Goal: Information Seeking & Learning: Understand process/instructions

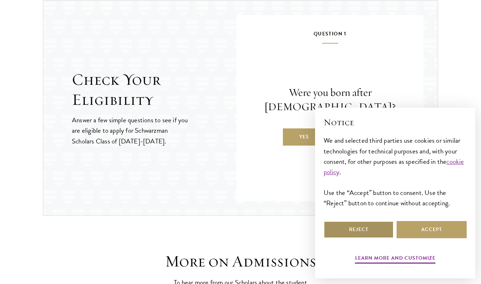
click at [376, 228] on button "Reject" at bounding box center [359, 229] width 70 height 17
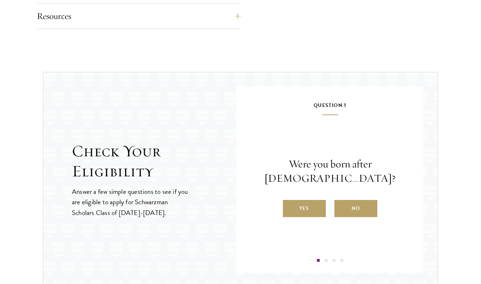
scroll to position [756, 0]
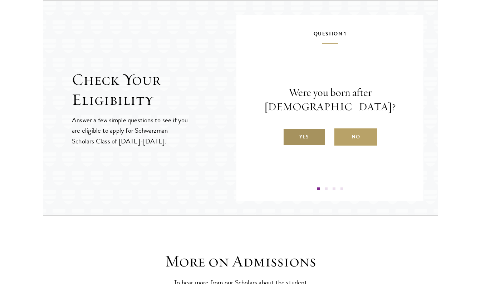
click at [291, 143] on label "Yes" at bounding box center [304, 136] width 43 height 17
click at [290, 136] on input "Yes" at bounding box center [286, 132] width 6 height 6
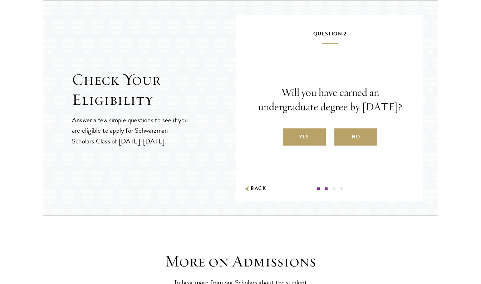
click at [291, 143] on label "Yes" at bounding box center [304, 136] width 43 height 17
click at [290, 136] on input "Yes" at bounding box center [286, 132] width 6 height 6
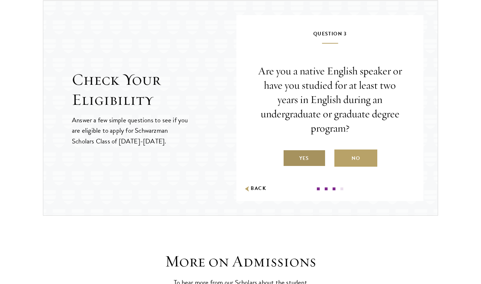
click at [301, 163] on label "Yes" at bounding box center [304, 158] width 43 height 17
click at [290, 157] on input "Yes" at bounding box center [286, 154] width 6 height 6
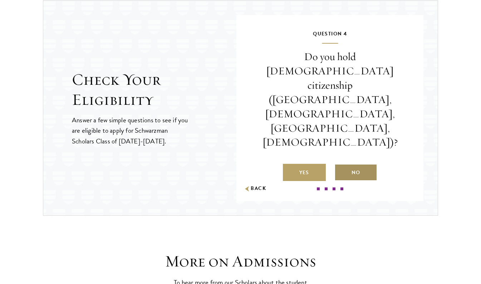
click at [350, 164] on label "No" at bounding box center [356, 172] width 43 height 17
click at [341, 165] on input "No" at bounding box center [338, 168] width 6 height 6
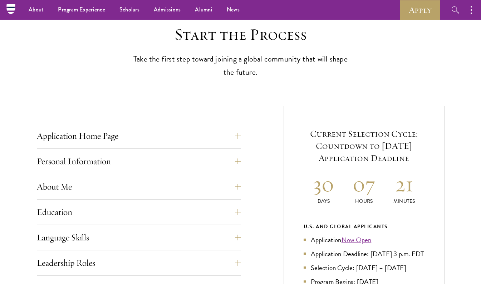
scroll to position [148, 0]
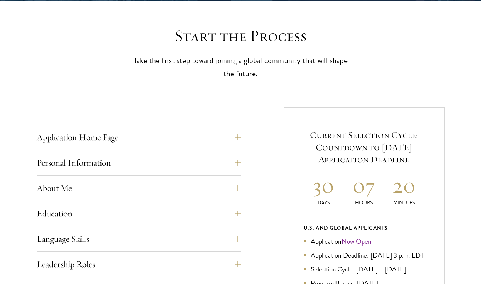
scroll to position [215, 0]
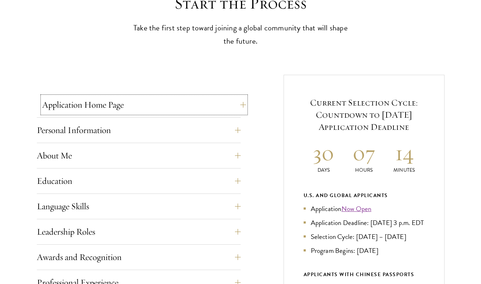
click at [241, 102] on button "Application Home Page" at bounding box center [144, 104] width 204 height 17
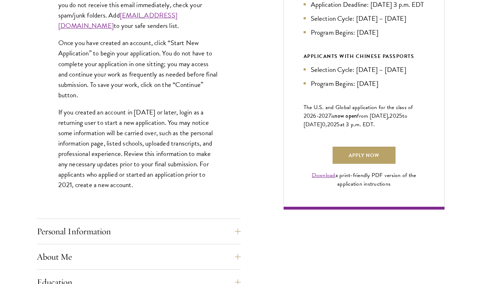
scroll to position [501, 0]
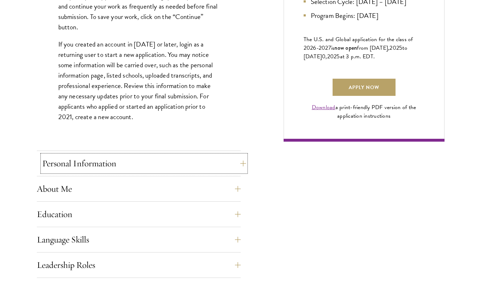
click at [231, 167] on button "Personal Information" at bounding box center [144, 163] width 204 height 17
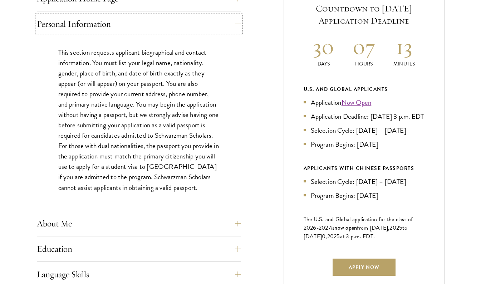
scroll to position [358, 0]
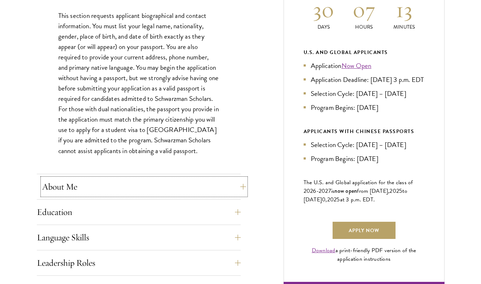
click at [218, 188] on button "About Me" at bounding box center [144, 186] width 204 height 17
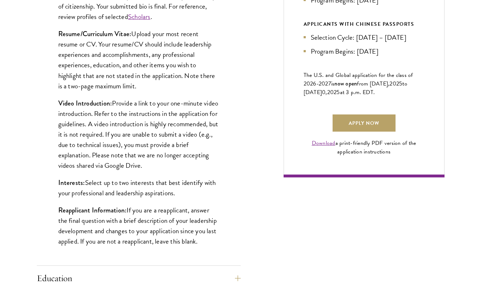
scroll to position [537, 0]
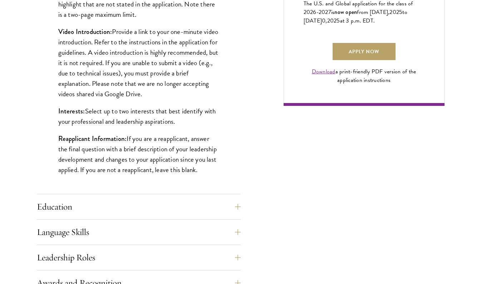
click at [241, 214] on div "Application Home Page The online application form must be completed in English.…" at bounding box center [241, 139] width 408 height 772
click at [239, 210] on button "Education" at bounding box center [144, 206] width 204 height 17
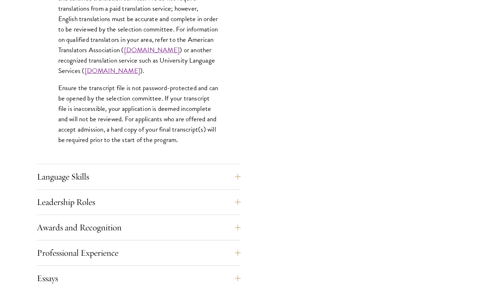
scroll to position [1110, 0]
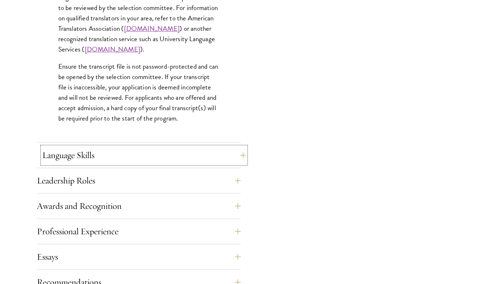
click at [230, 148] on button "Language Skills" at bounding box center [144, 155] width 204 height 17
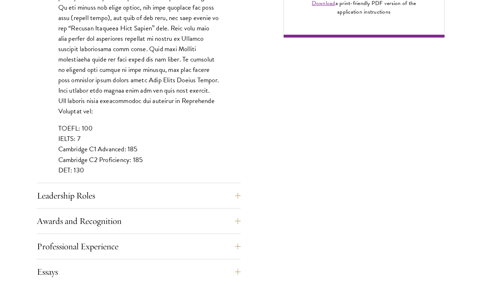
scroll to position [608, 0]
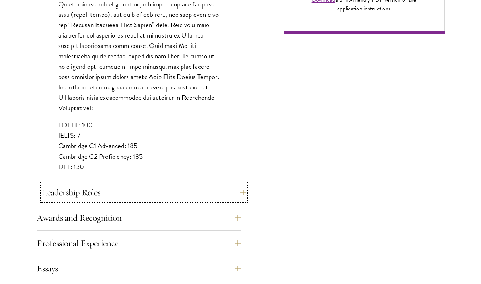
click at [231, 198] on button "Leadership Roles" at bounding box center [144, 192] width 204 height 17
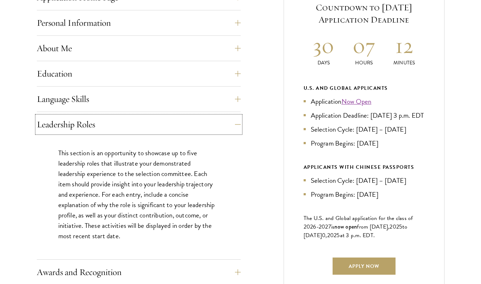
scroll to position [430, 0]
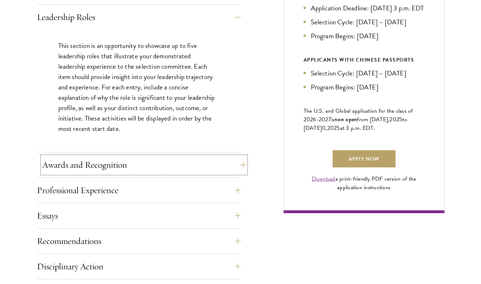
click at [239, 166] on button "Awards and Recognition" at bounding box center [144, 164] width 204 height 17
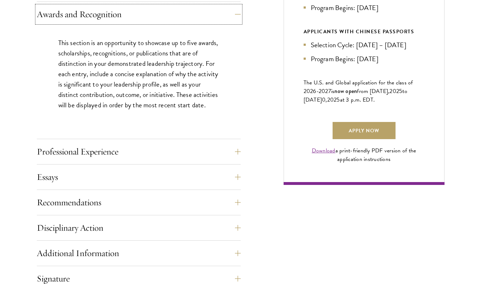
scroll to position [465, 0]
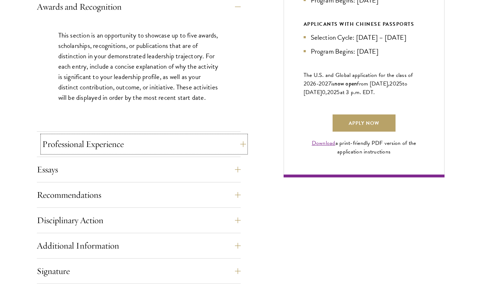
click at [236, 145] on button "Professional Experience" at bounding box center [144, 144] width 204 height 17
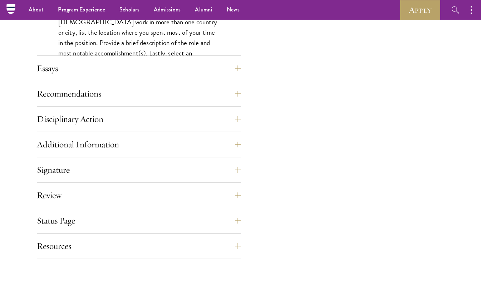
scroll to position [608, 0]
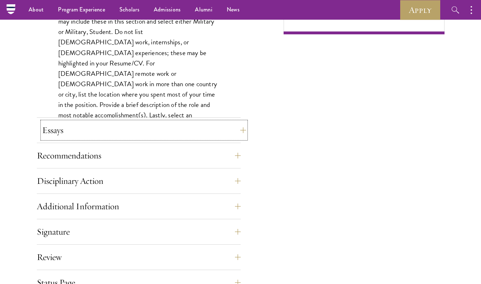
click at [237, 130] on button "Essays" at bounding box center [144, 130] width 204 height 17
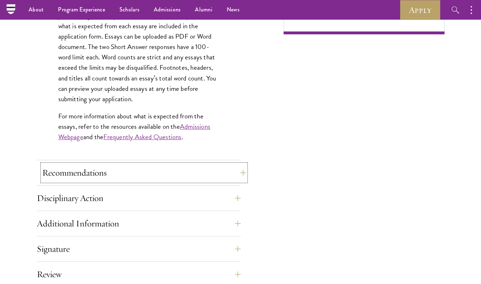
click at [229, 169] on button "Recommendations" at bounding box center [144, 172] width 204 height 17
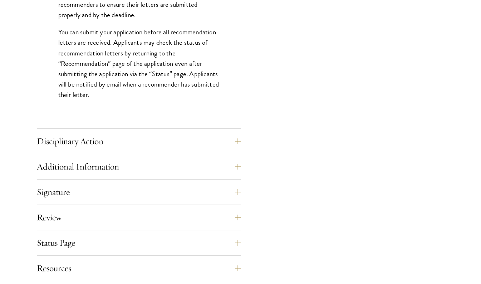
scroll to position [1110, 0]
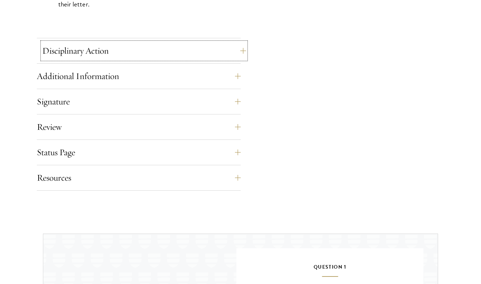
click at [233, 53] on button "Disciplinary Action" at bounding box center [144, 50] width 204 height 17
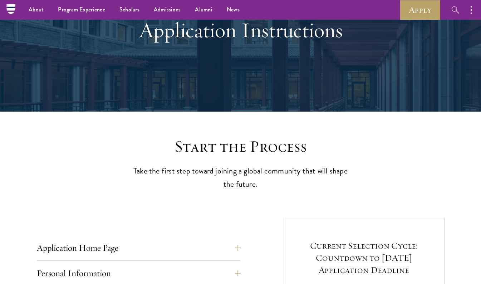
scroll to position [0, 0]
